Goal: Book appointment/travel/reservation

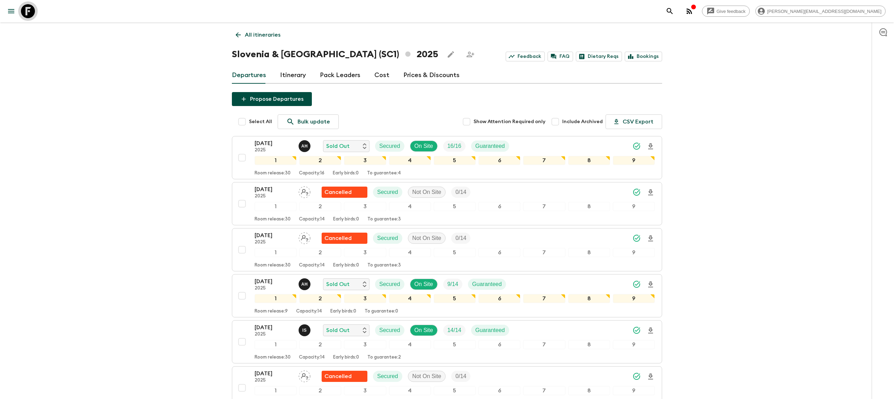
click at [23, 10] on icon at bounding box center [28, 11] width 14 height 14
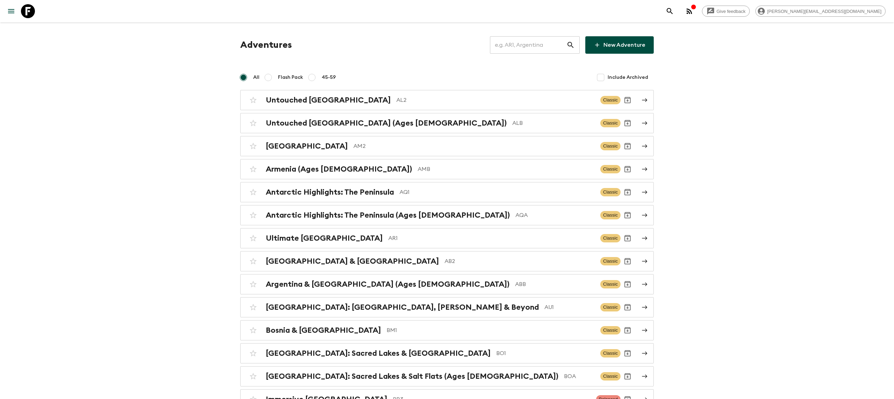
click at [537, 45] on input "text" at bounding box center [528, 45] width 76 height 20
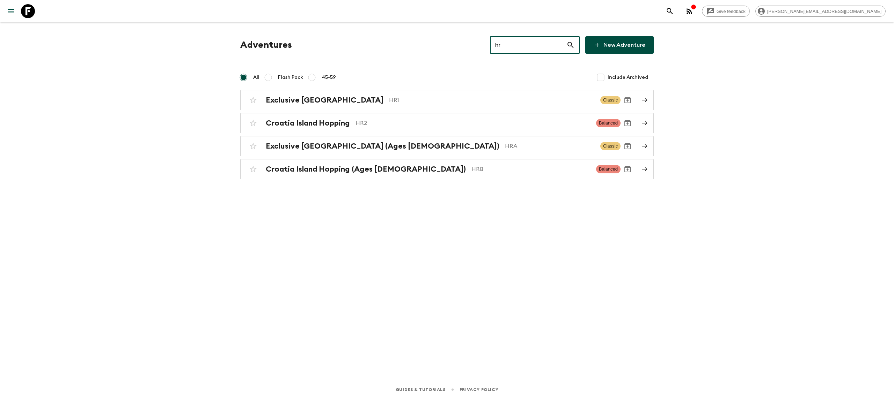
type input "hr2"
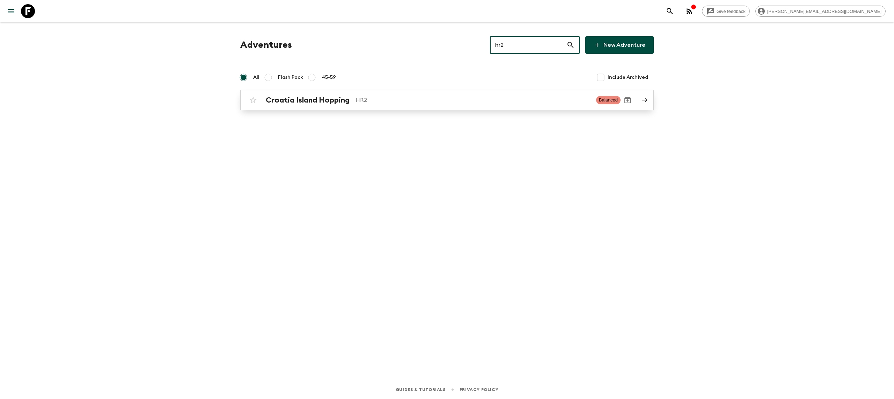
click at [370, 101] on p "HR2" at bounding box center [472, 100] width 235 height 8
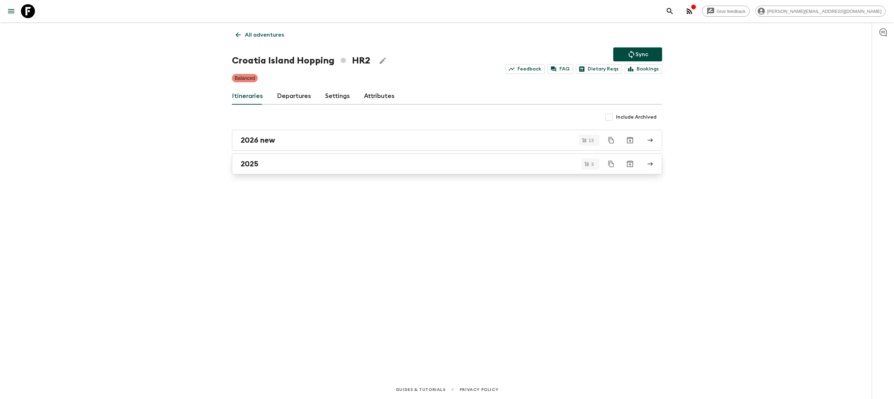
click at [300, 172] on link "2025" at bounding box center [447, 164] width 430 height 21
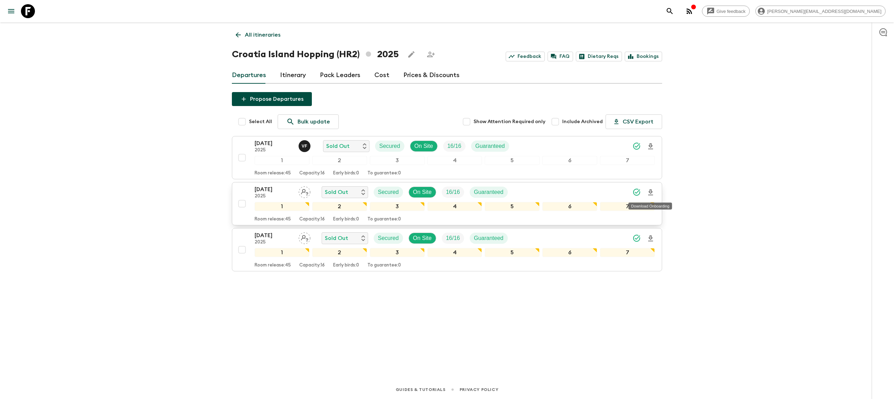
click at [649, 190] on icon "Download Onboarding" at bounding box center [650, 193] width 8 height 8
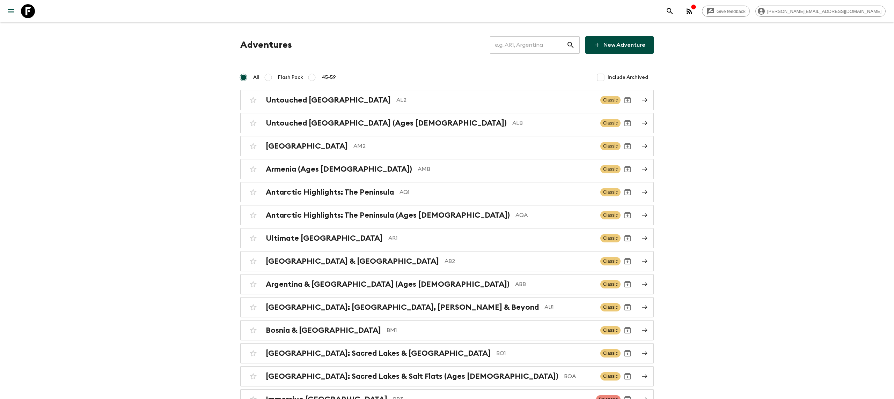
click at [525, 38] on input "text" at bounding box center [528, 45] width 76 height 20
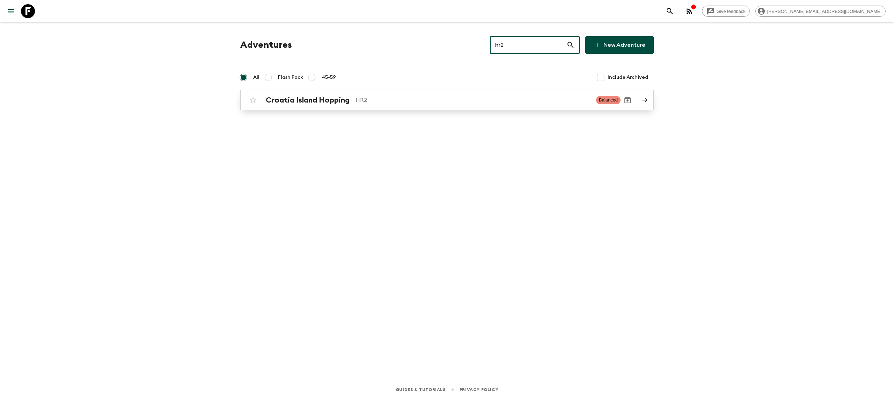
type input "hr2"
click at [311, 103] on h2 "Croatia Island Hopping" at bounding box center [308, 100] width 84 height 9
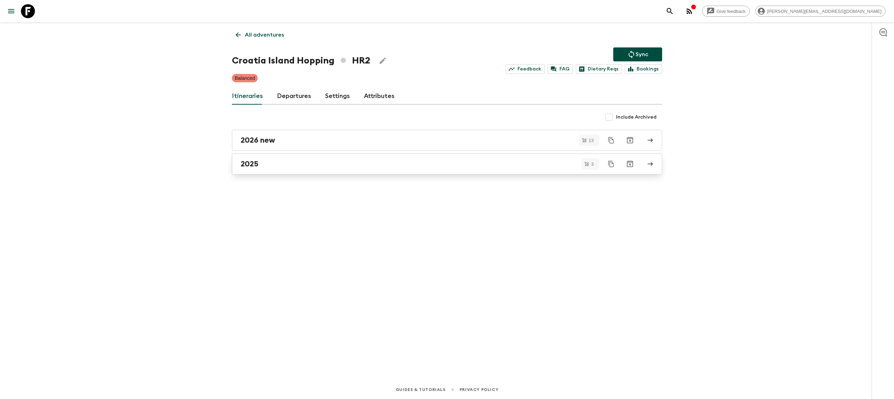
click at [281, 159] on link "2025" at bounding box center [447, 164] width 430 height 21
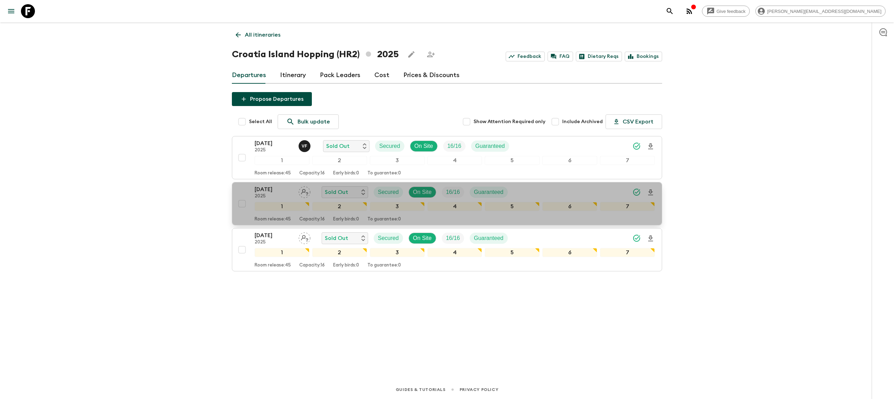
click at [284, 192] on p "[DATE]" at bounding box center [274, 189] width 38 height 8
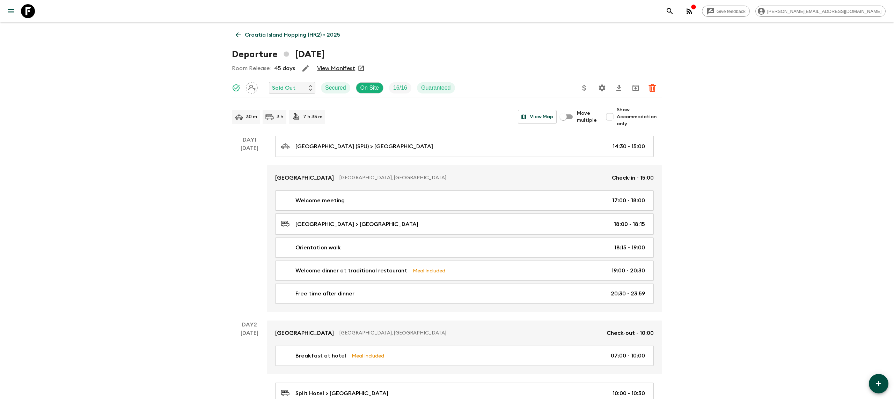
click at [614, 118] on input "Show Accommodation only" at bounding box center [610, 117] width 14 height 14
checkbox input "true"
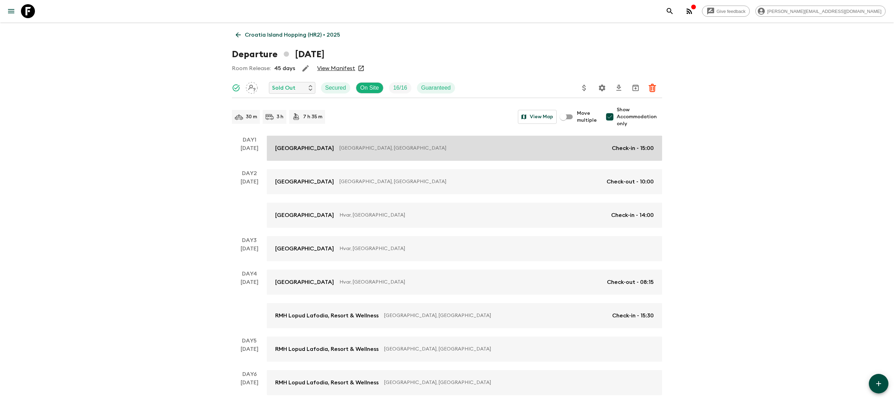
click at [527, 149] on p "Split, Croatia" at bounding box center [472, 148] width 267 height 7
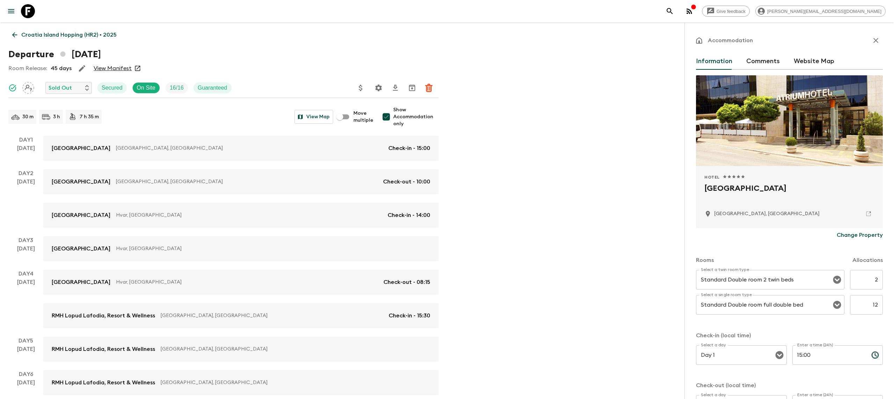
click at [878, 41] on icon "button" at bounding box center [876, 40] width 8 height 8
